Goal: Transaction & Acquisition: Book appointment/travel/reservation

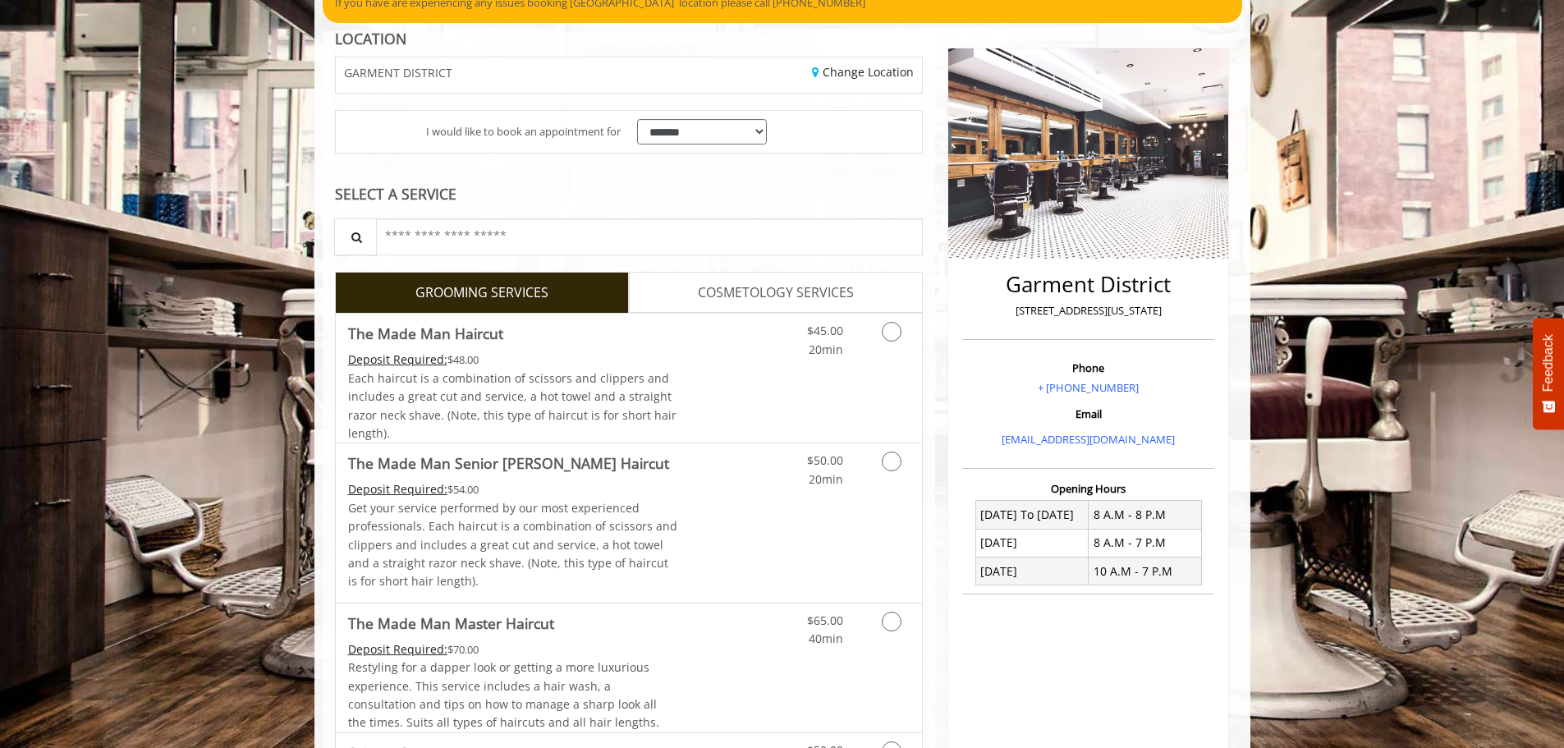
scroll to position [246, 0]
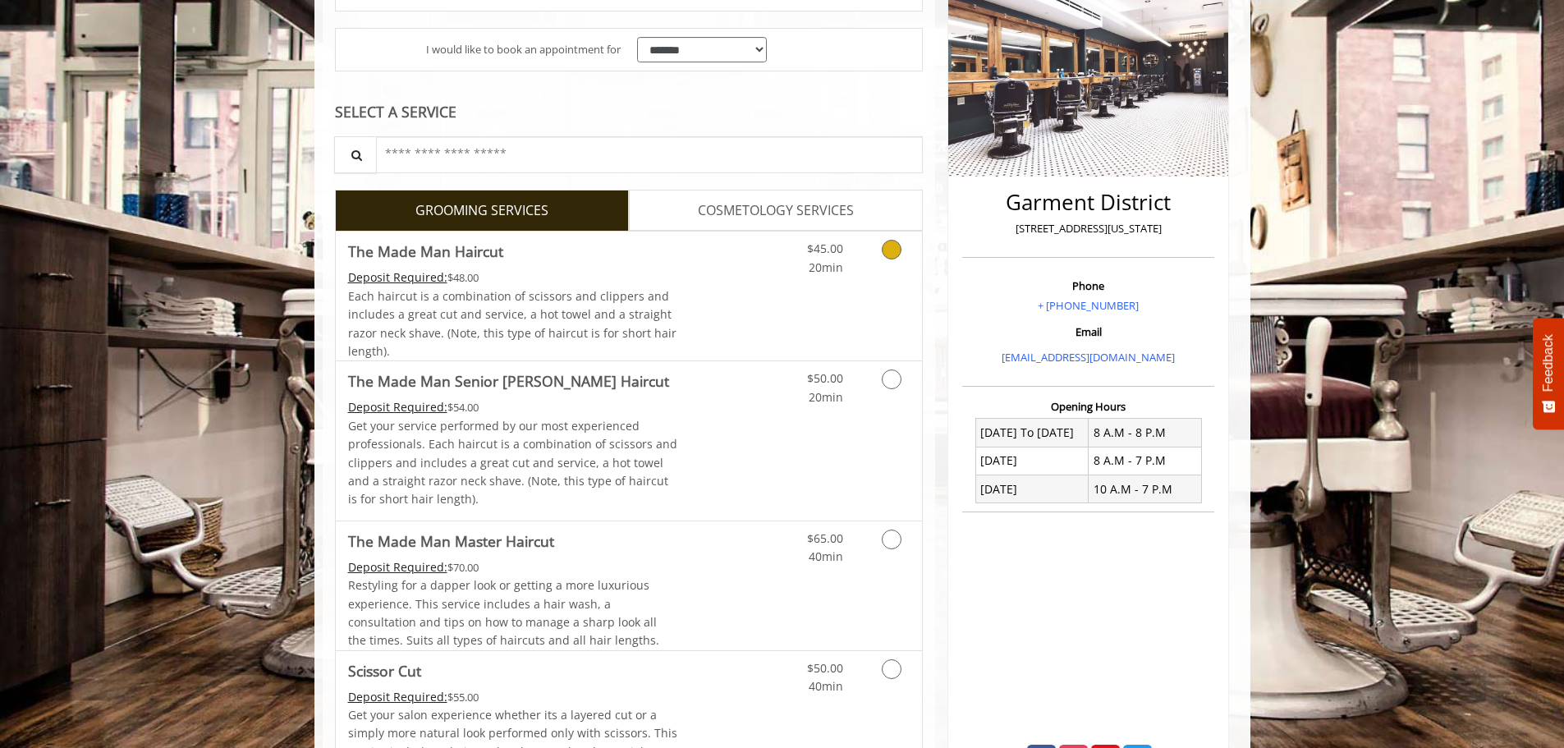
click at [869, 256] on link "Grooming services" at bounding box center [889, 253] width 42 height 45
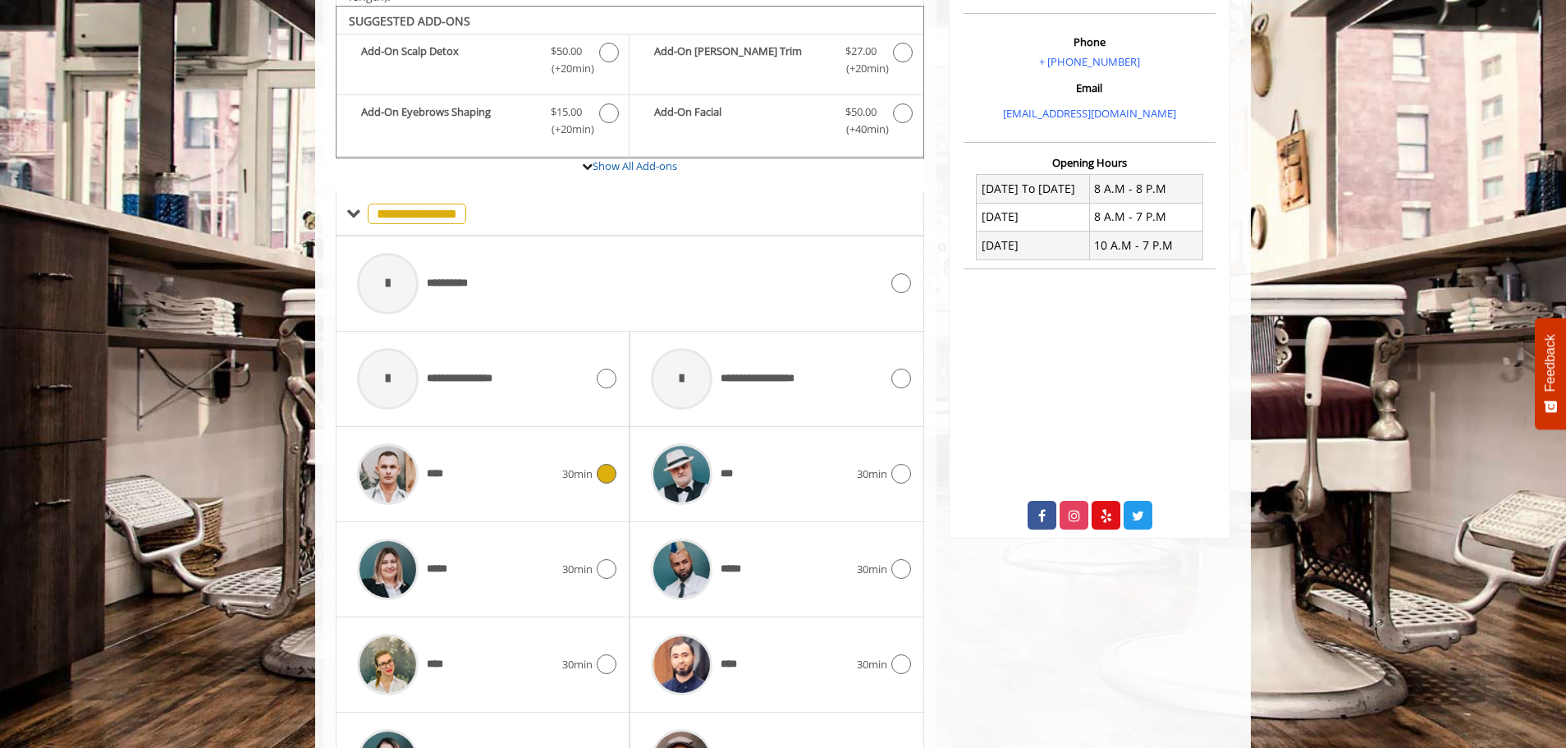
scroll to position [496, 0]
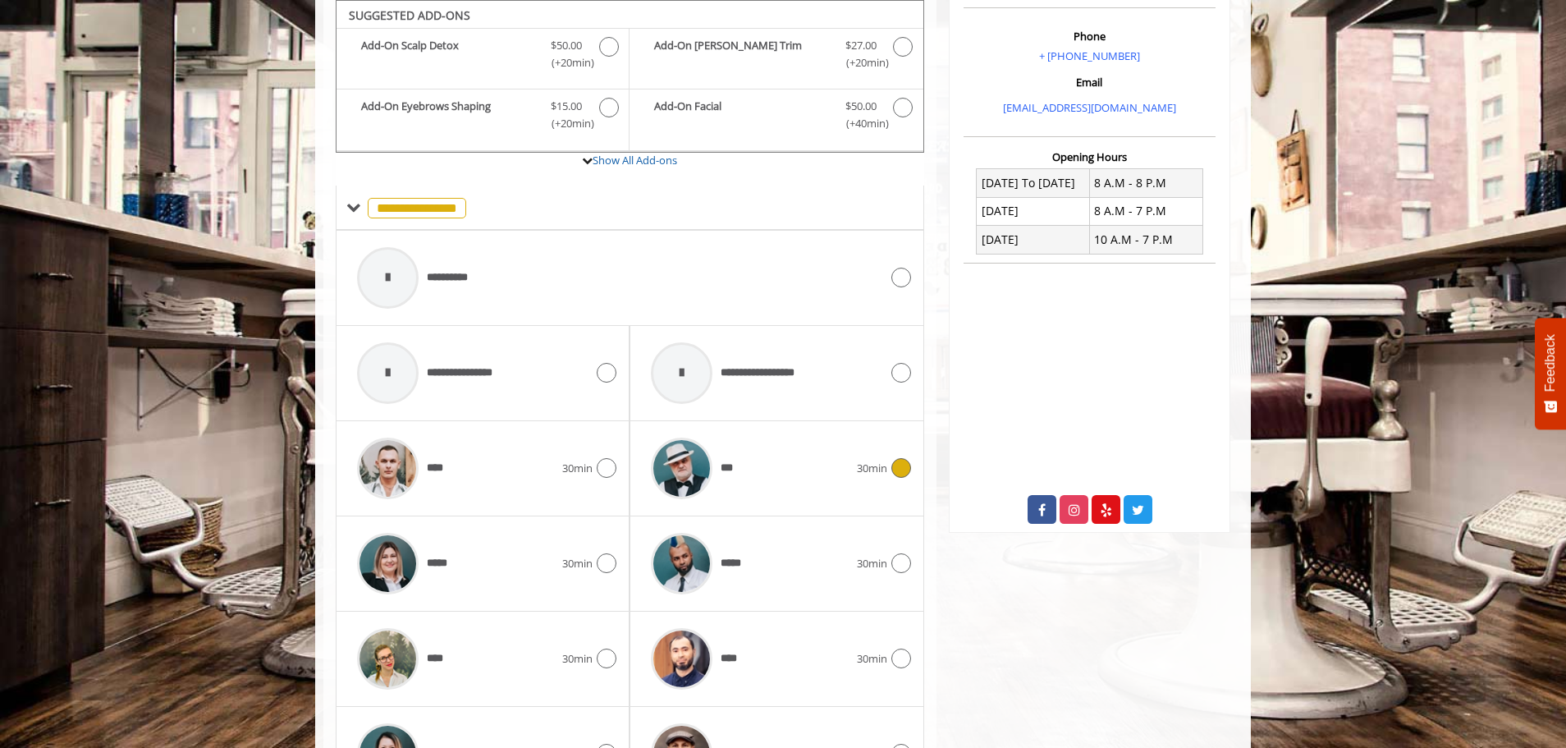
click at [858, 465] on span "30min" at bounding box center [872, 468] width 30 height 17
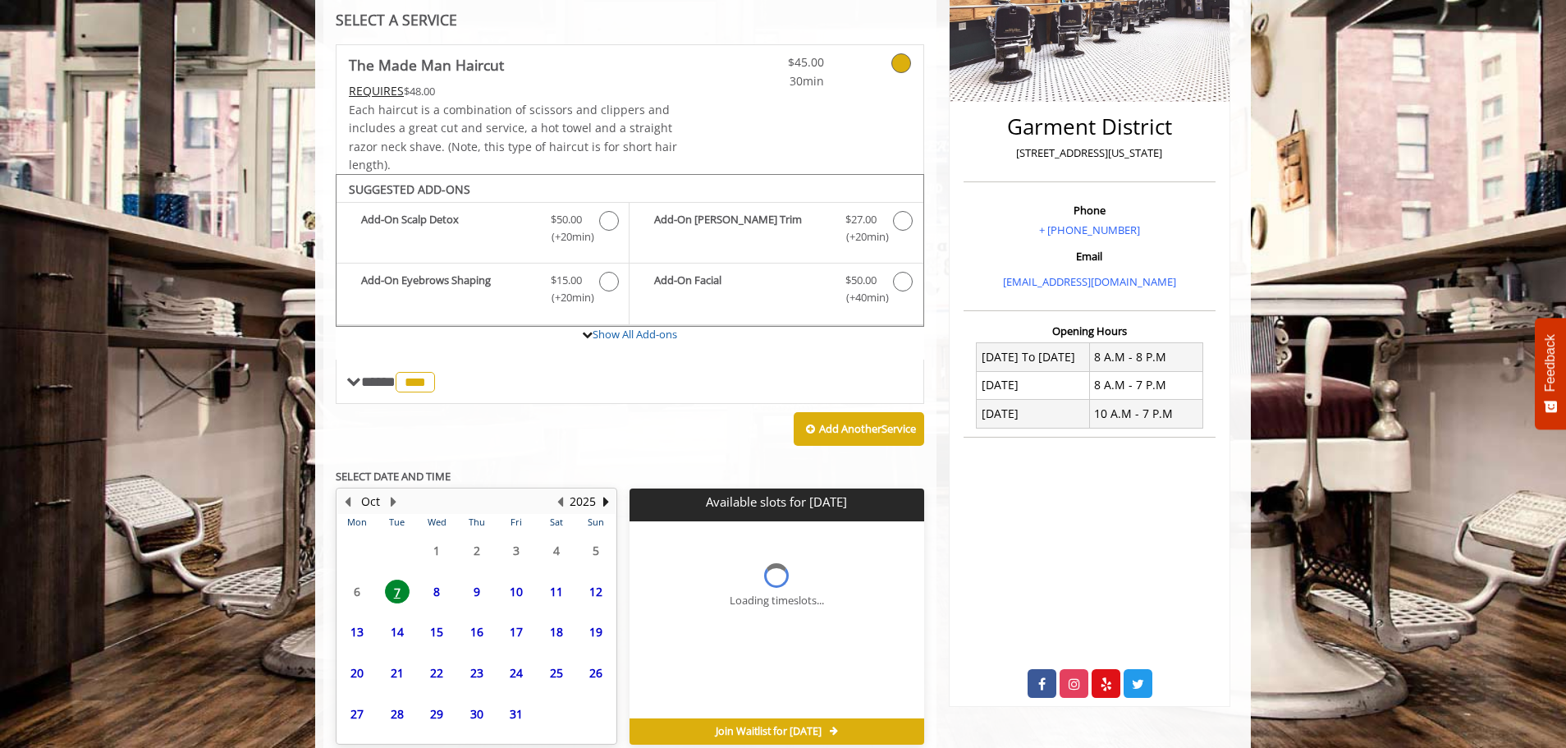
scroll to position [399, 0]
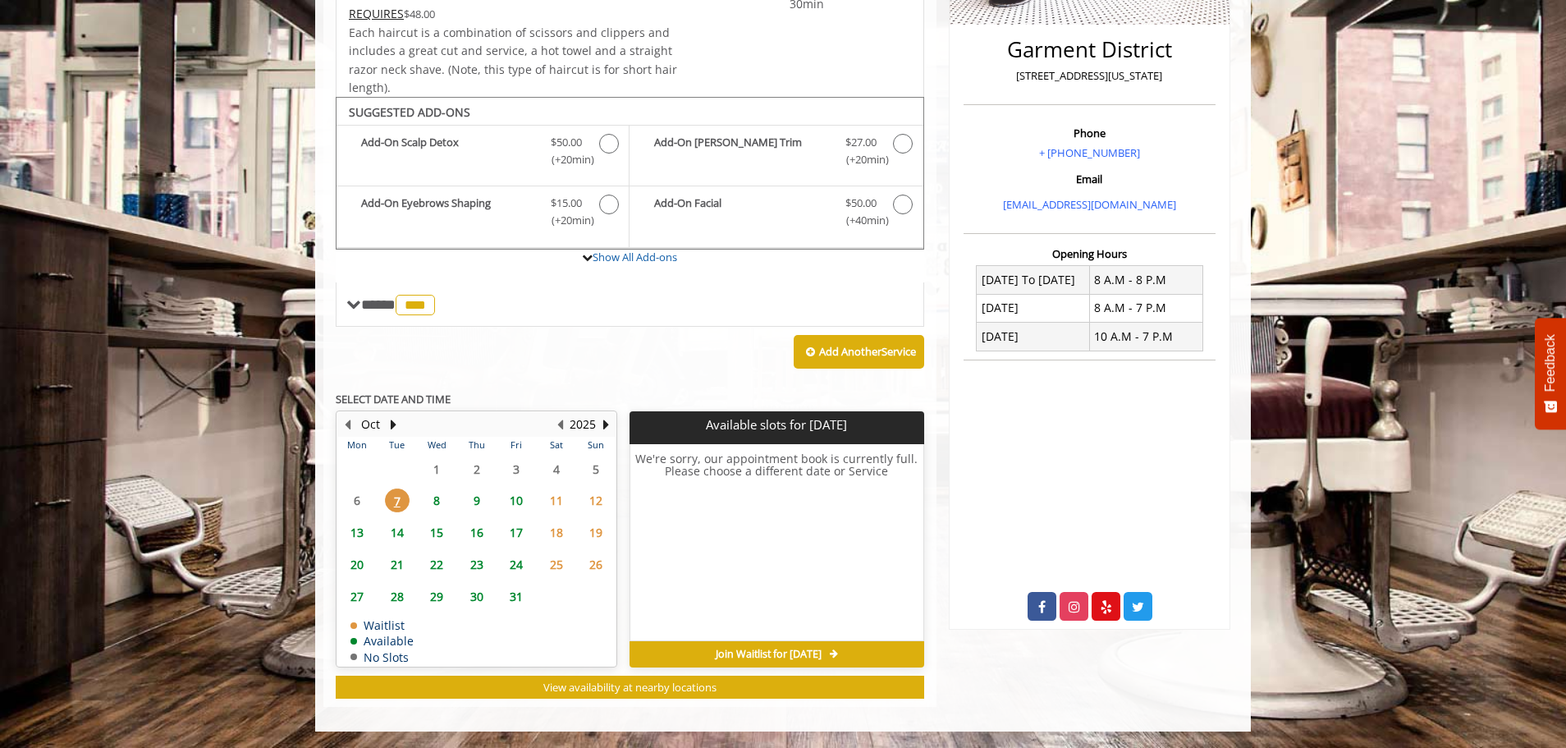
click at [476, 503] on span "9" at bounding box center [477, 500] width 25 height 24
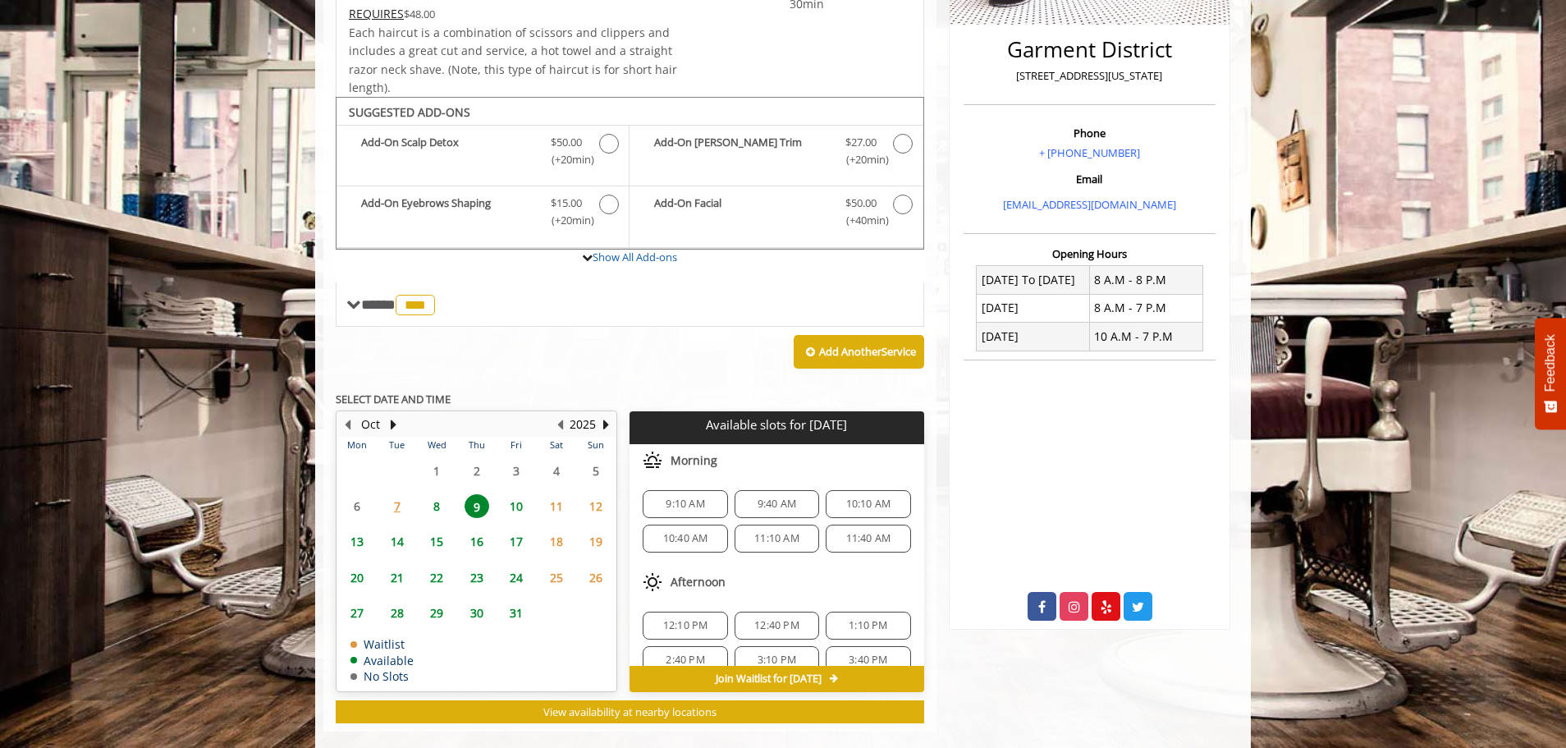
scroll to position [424, 0]
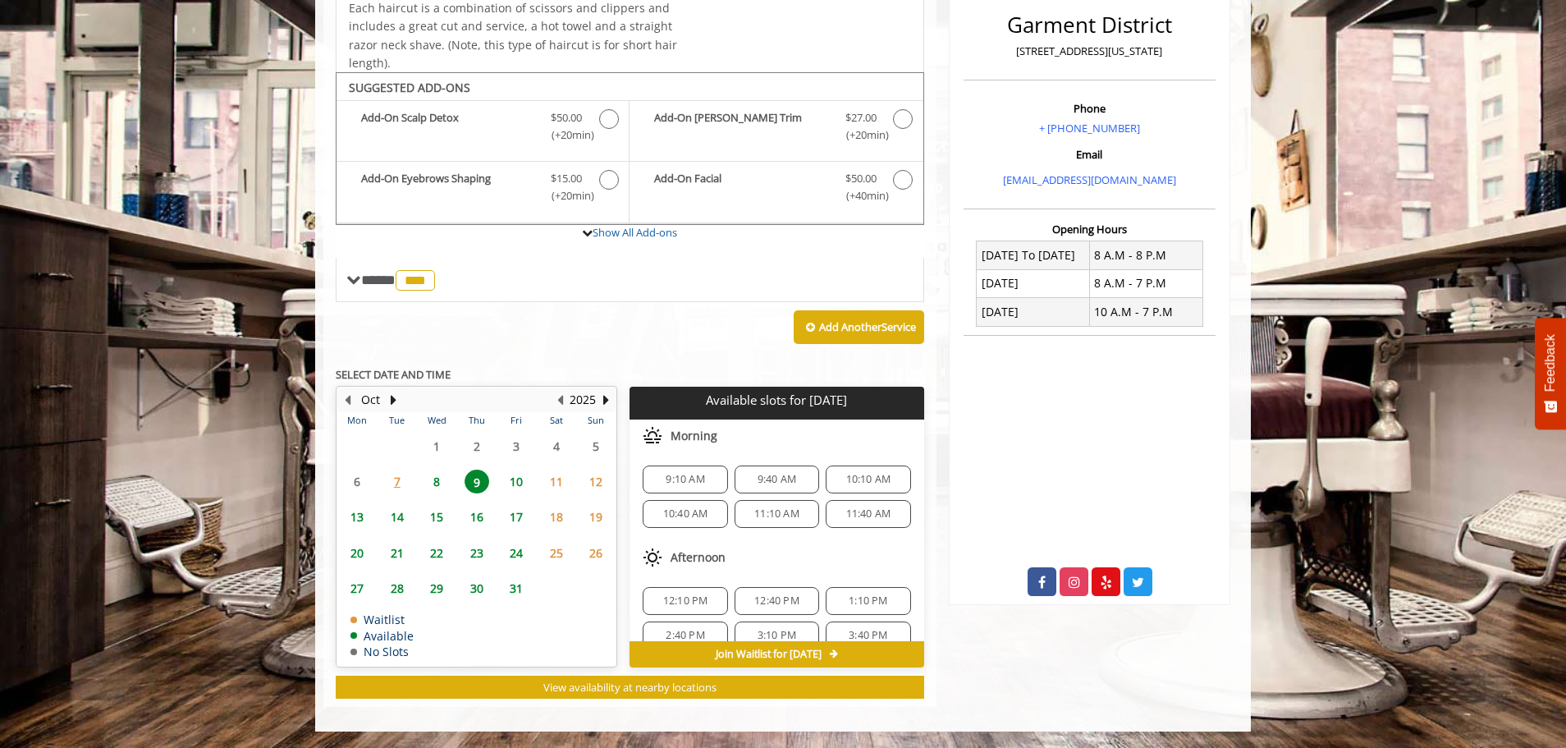
click at [474, 522] on span "16" at bounding box center [477, 517] width 25 height 24
click at [839, 481] on span "9:00 AM" at bounding box center [868, 479] width 70 height 13
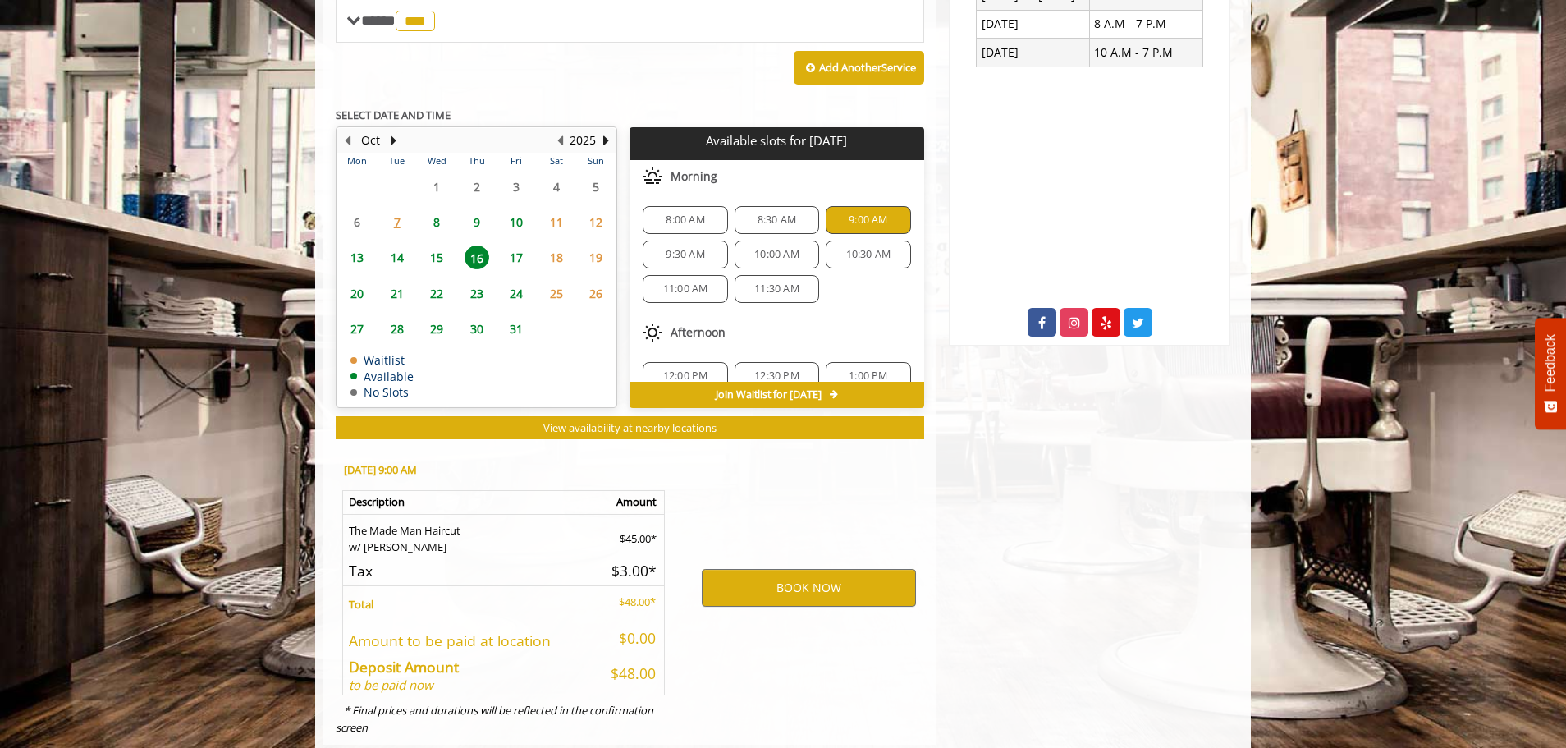
scroll to position [721, 0]
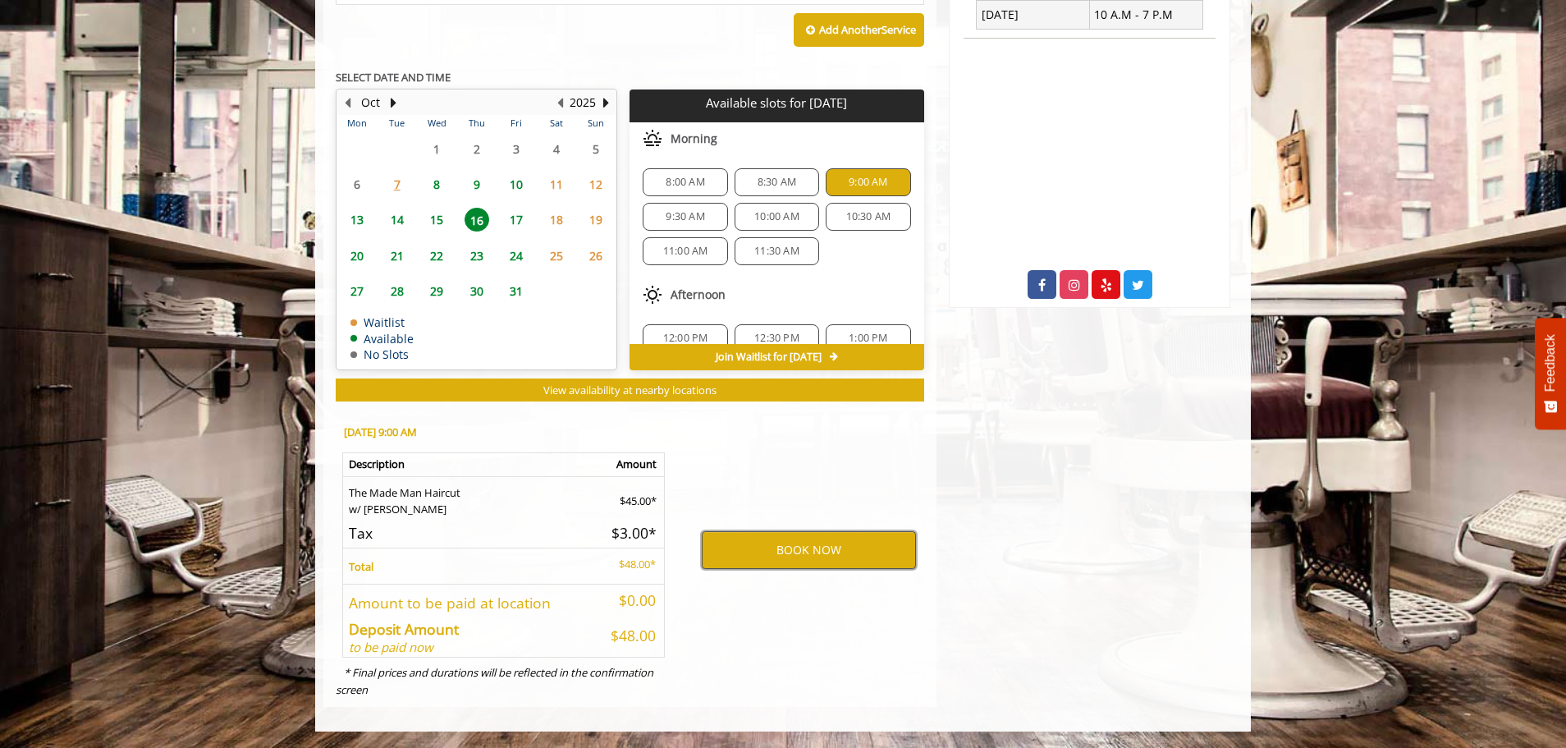
click at [801, 552] on button "BOOK NOW" at bounding box center [809, 550] width 214 height 38
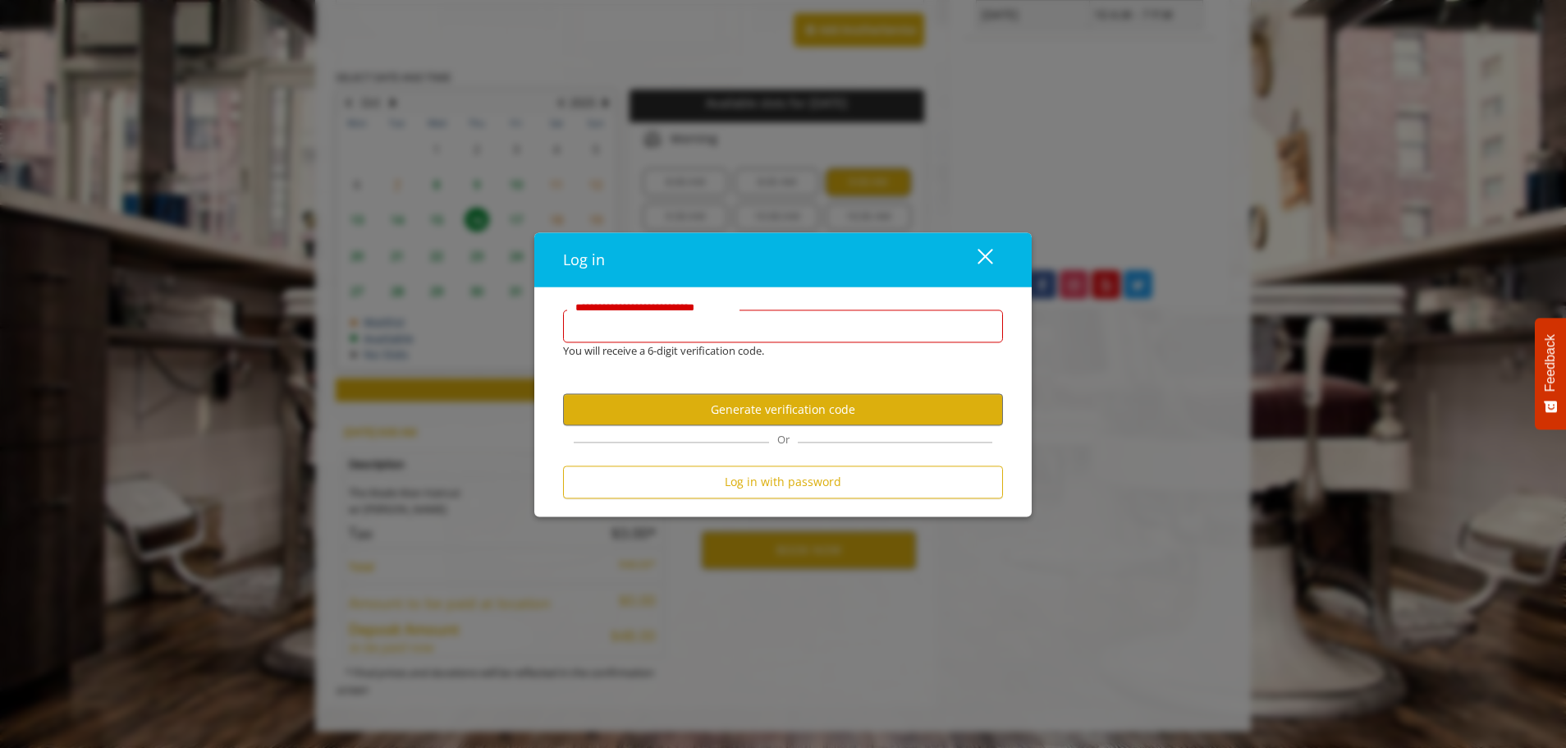
click at [695, 334] on input "**********" at bounding box center [783, 325] width 440 height 33
type input "**********"
click at [887, 401] on button "Generate verification code" at bounding box center [783, 410] width 440 height 32
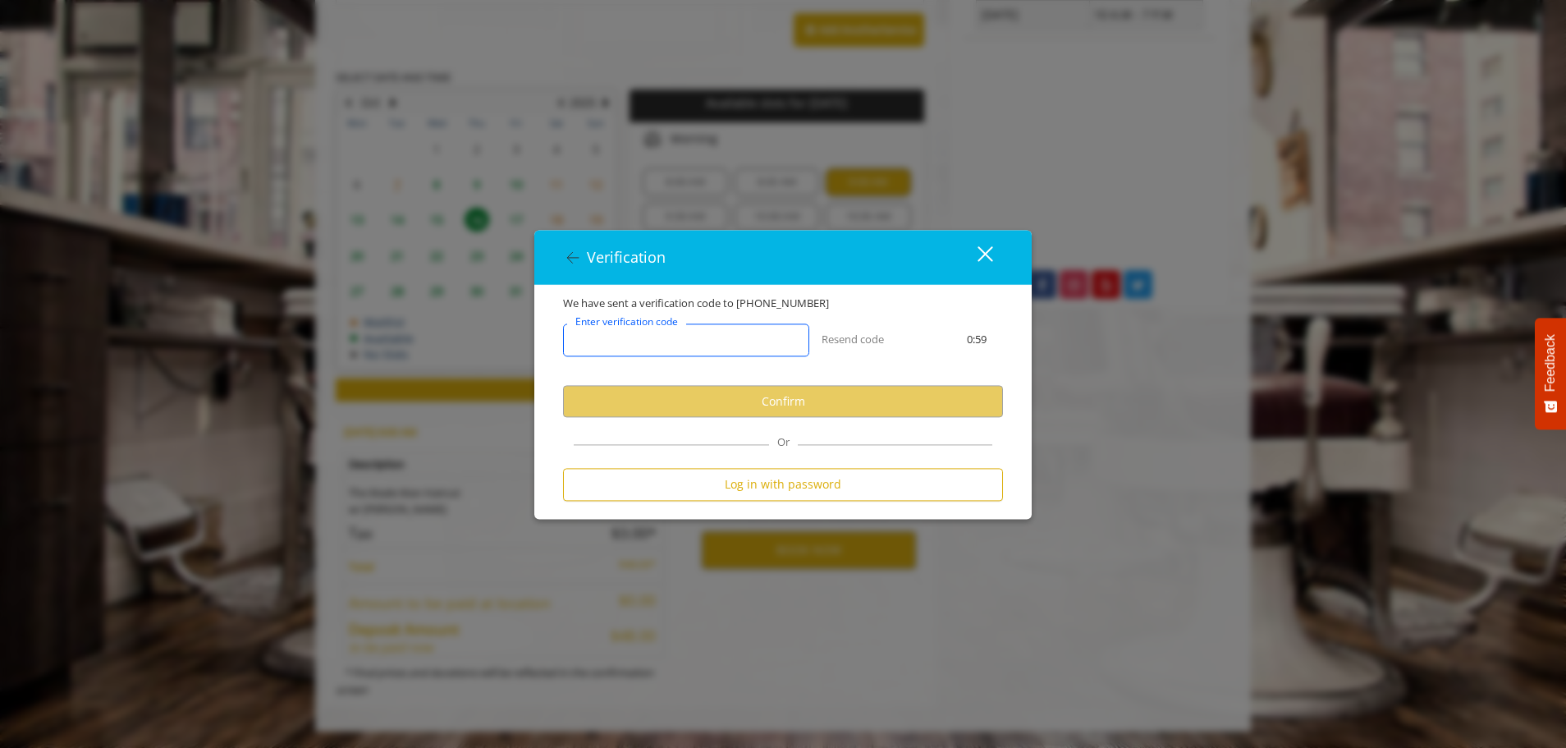
click at [713, 341] on input "Enter verification code" at bounding box center [686, 340] width 246 height 33
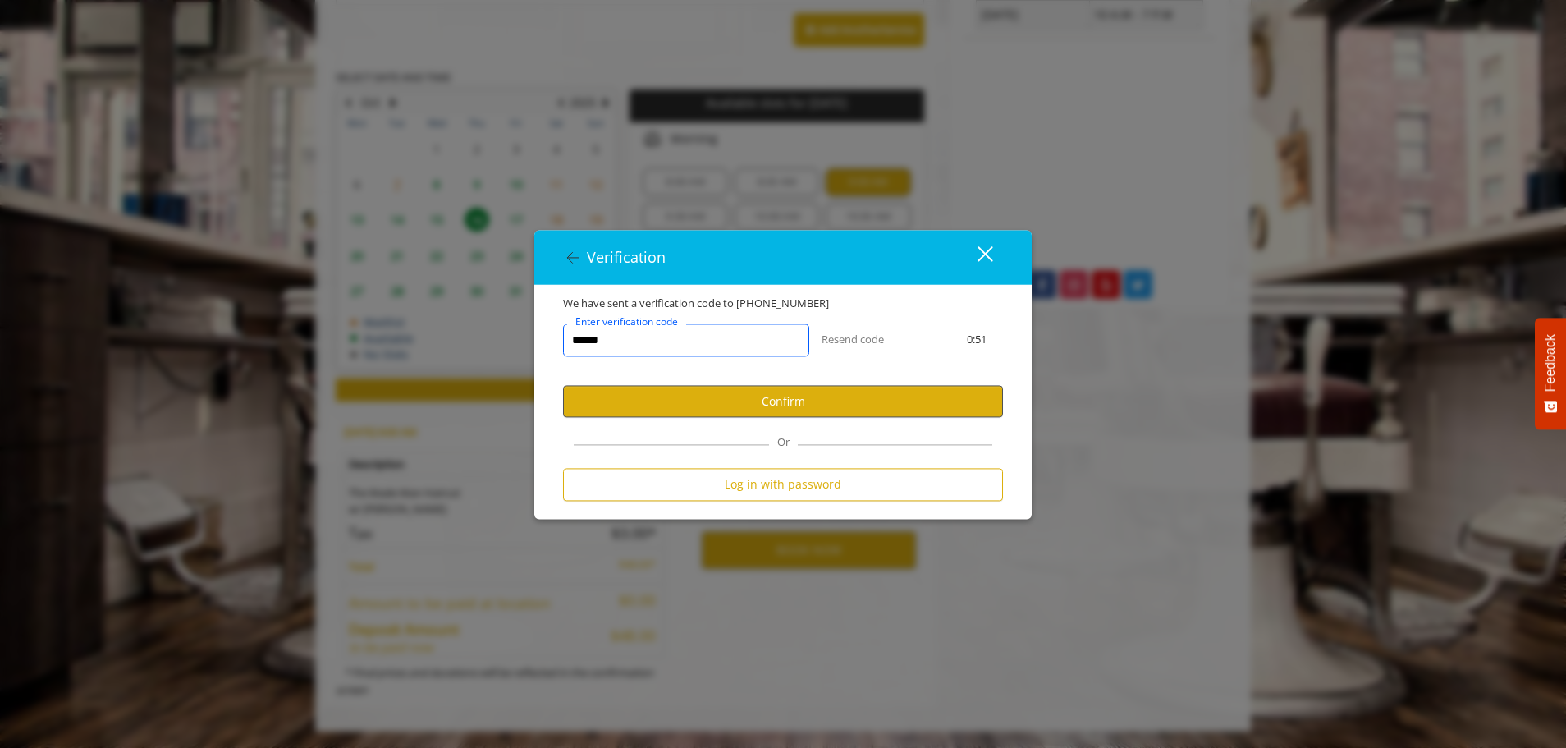
type input "******"
click at [705, 395] on button "Confirm" at bounding box center [783, 402] width 440 height 32
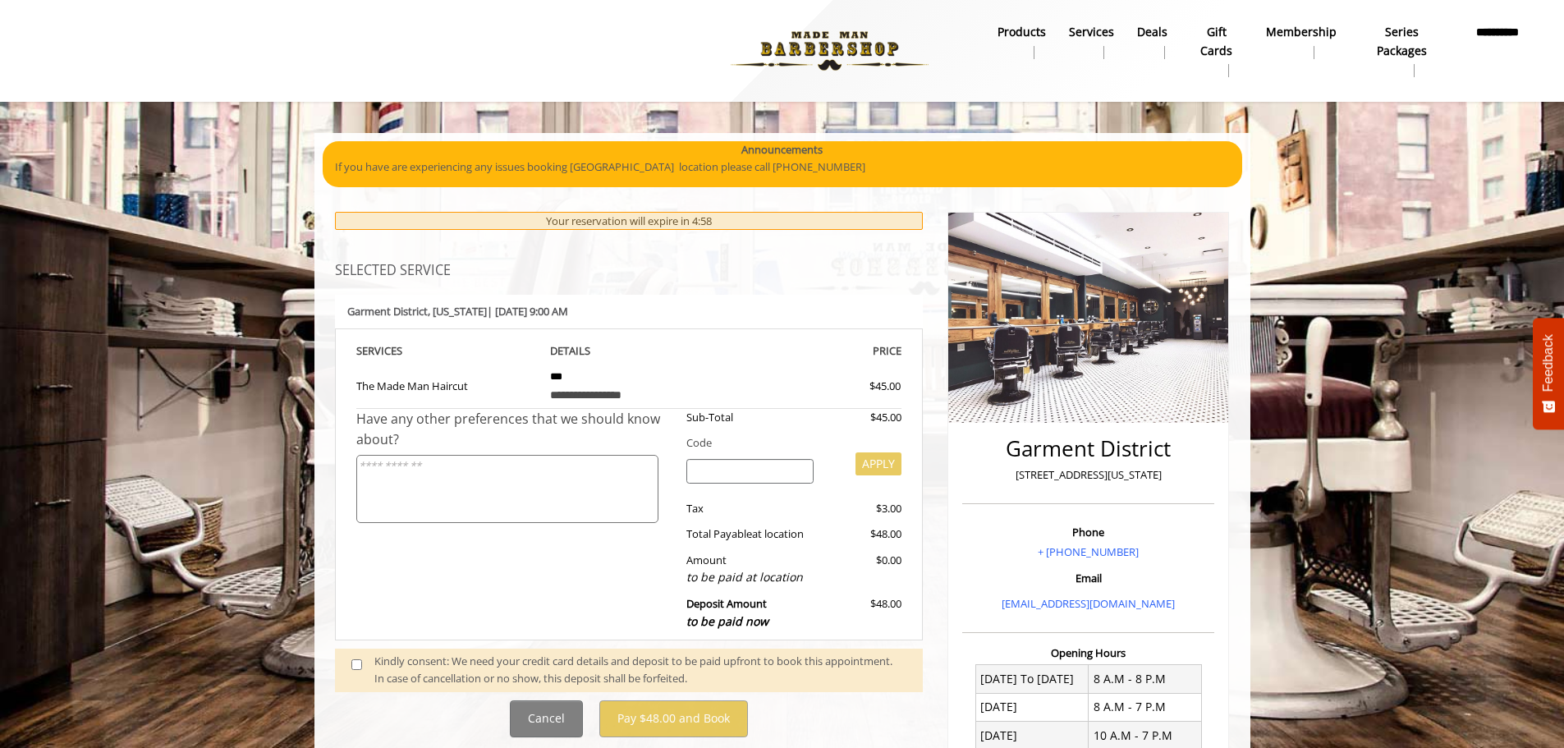
scroll to position [164, 0]
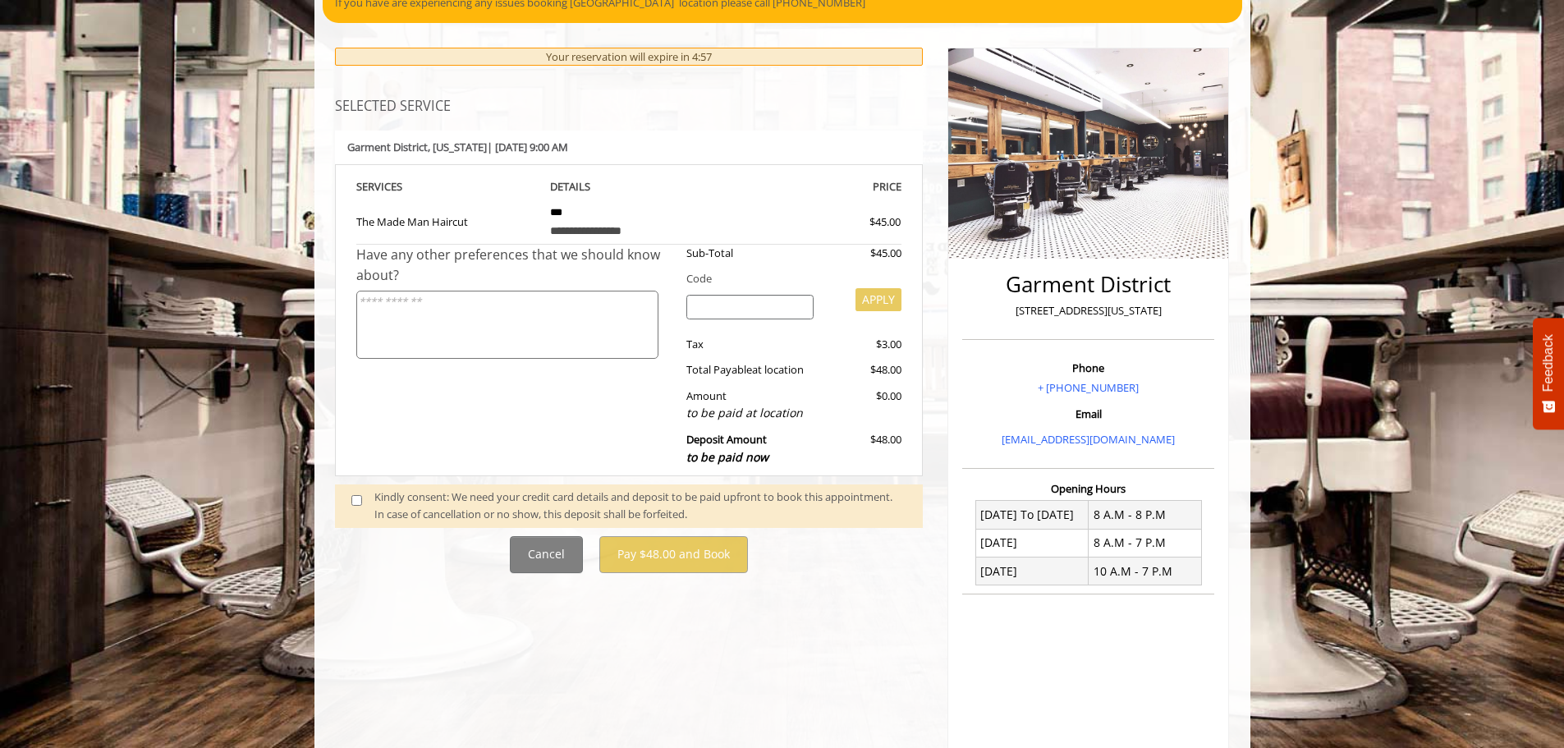
click at [369, 498] on span at bounding box center [363, 505] width 48 height 34
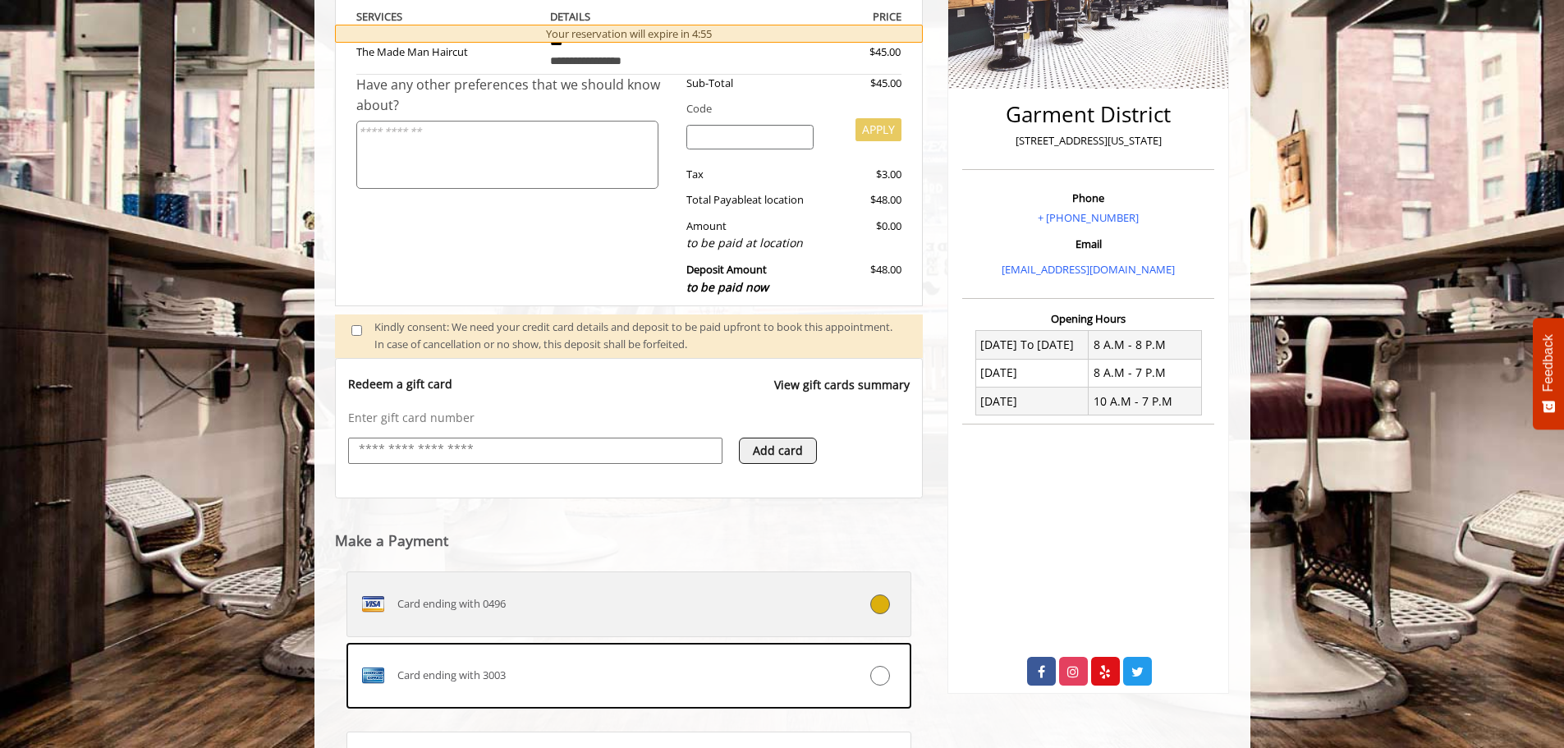
scroll to position [503, 0]
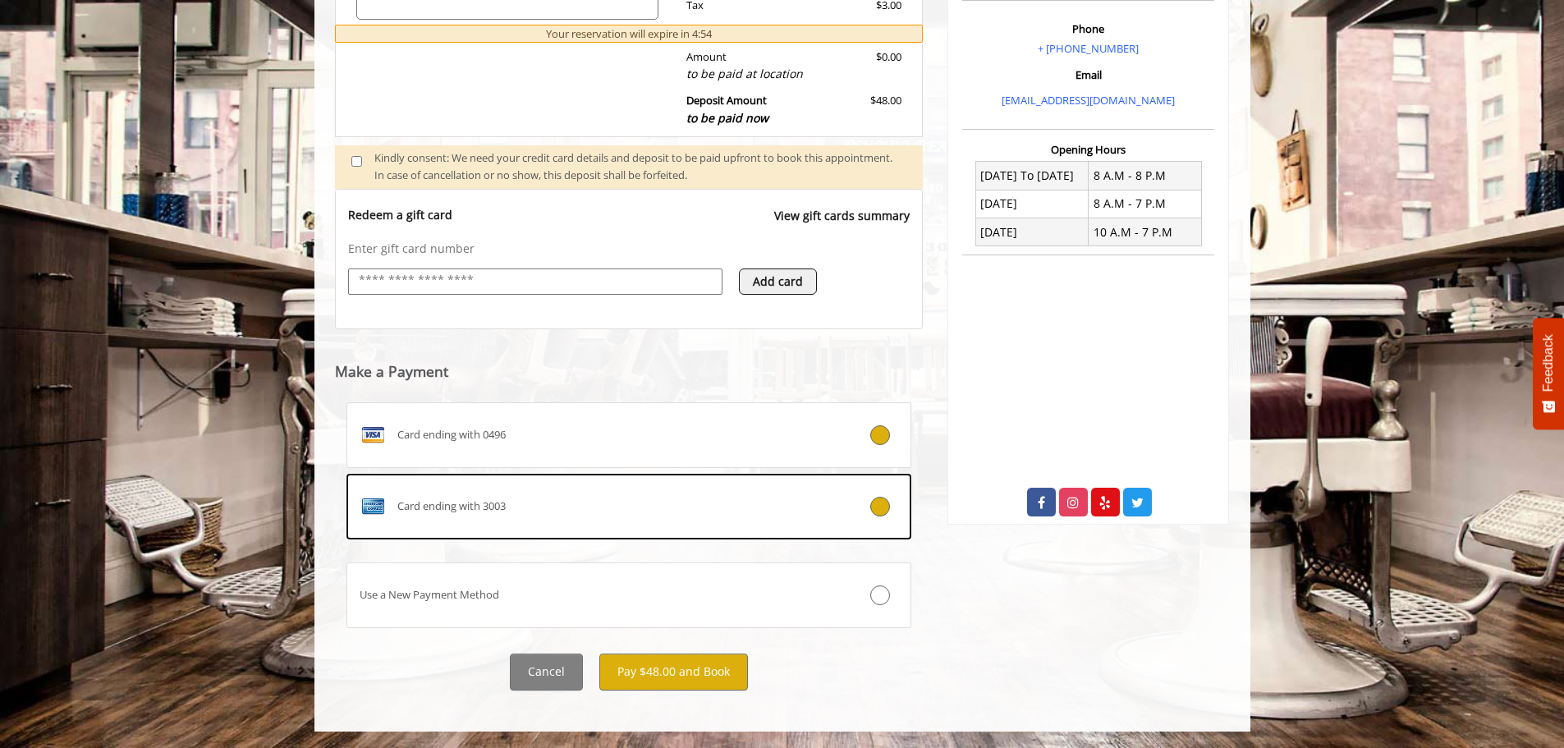
click at [877, 488] on label "Card ending with 3003" at bounding box center [629, 507] width 566 height 66
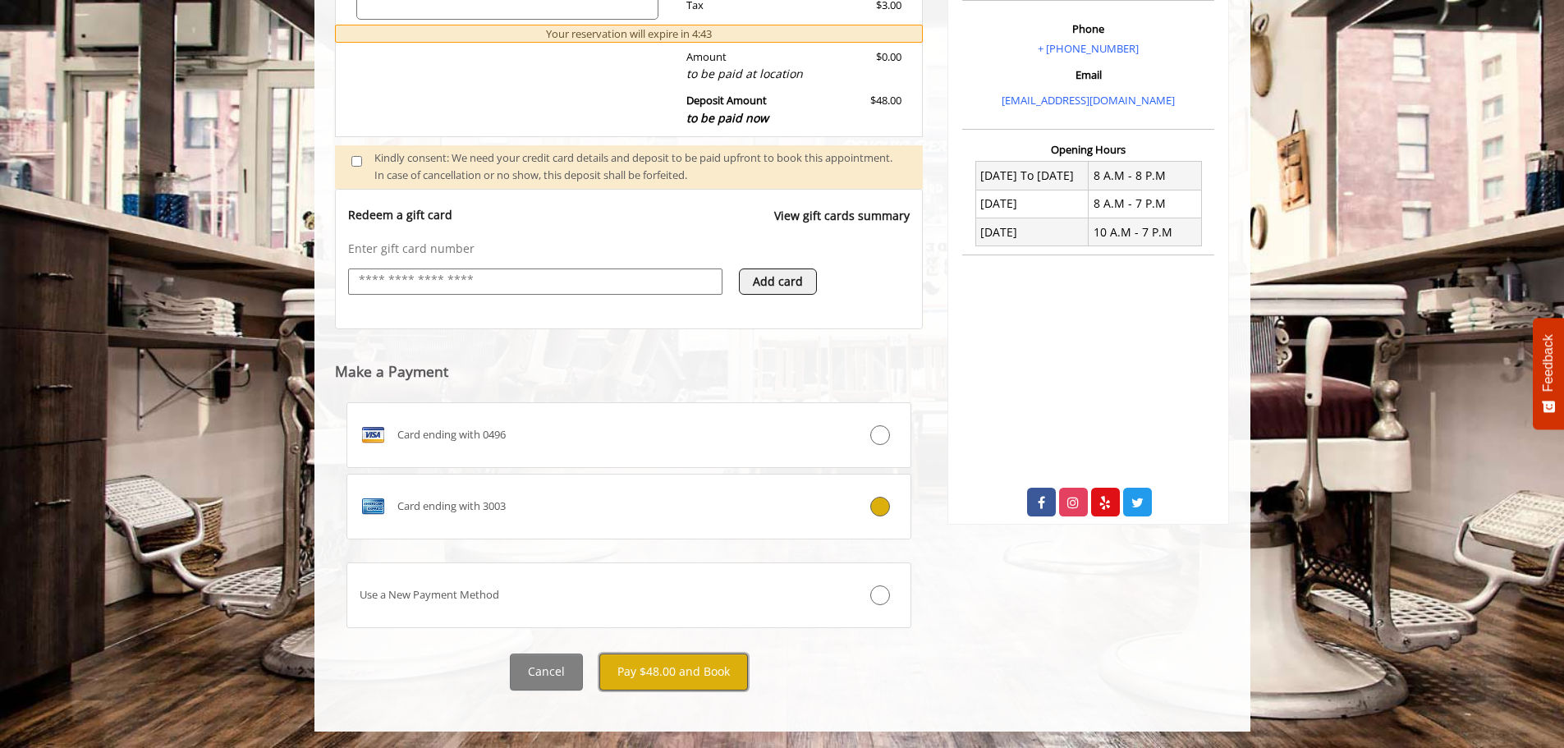
click at [693, 666] on button "Pay $48.00 and Book" at bounding box center [673, 671] width 149 height 37
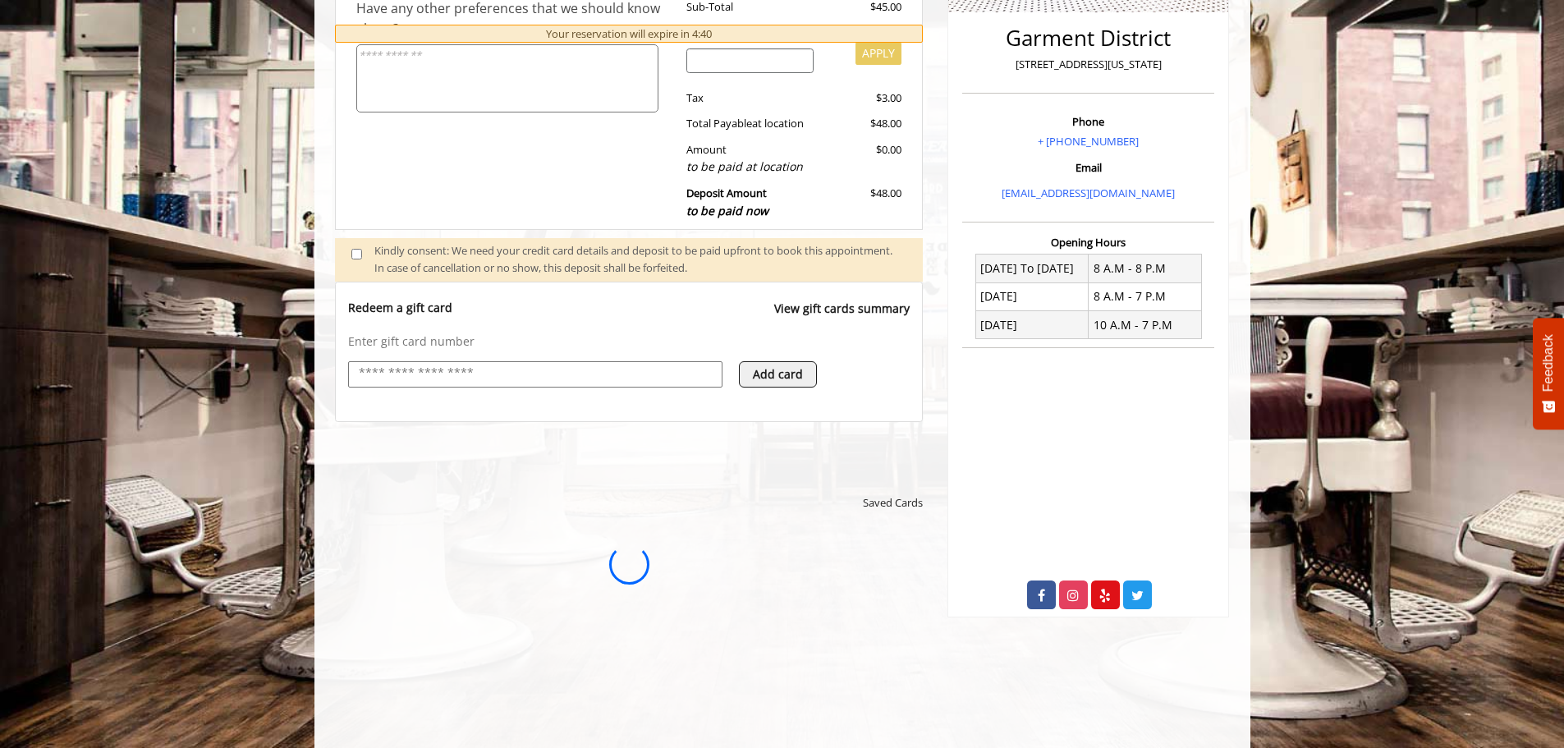
scroll to position [0, 0]
